Goal: Information Seeking & Learning: Learn about a topic

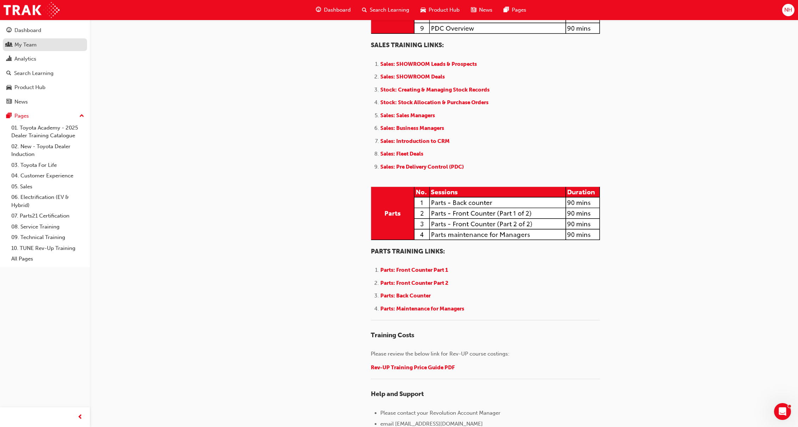
click at [24, 43] on div "My Team" at bounding box center [25, 45] width 22 height 8
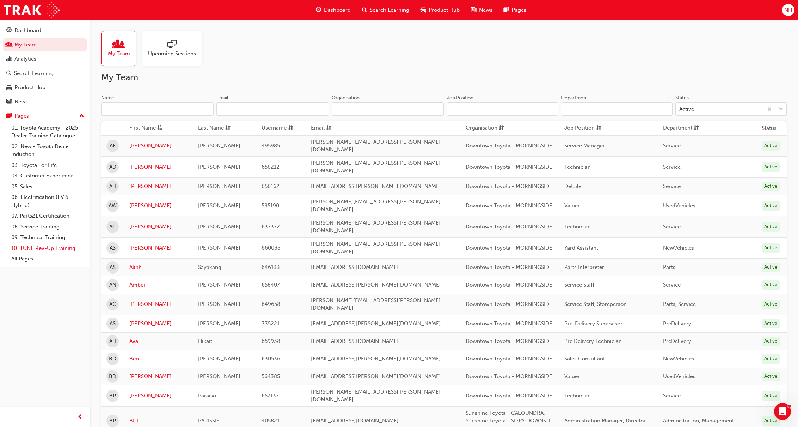
click at [41, 247] on link "10. TUNE Rev-Up Training" at bounding box center [47, 248] width 79 height 11
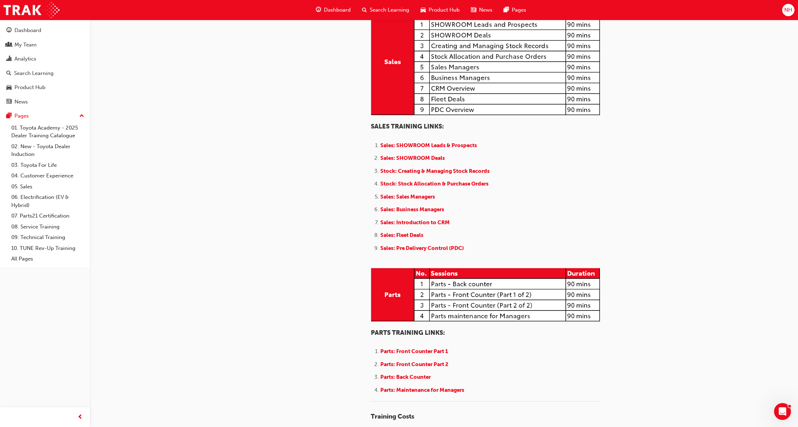
scroll to position [673, 0]
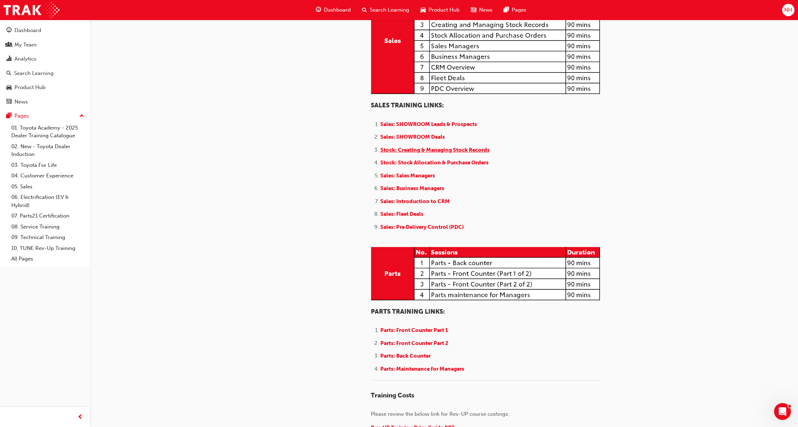
click at [418, 153] on span "Stock: Creating & Managing Stock Records" at bounding box center [434, 150] width 109 height 6
